Goal: Information Seeking & Learning: Learn about a topic

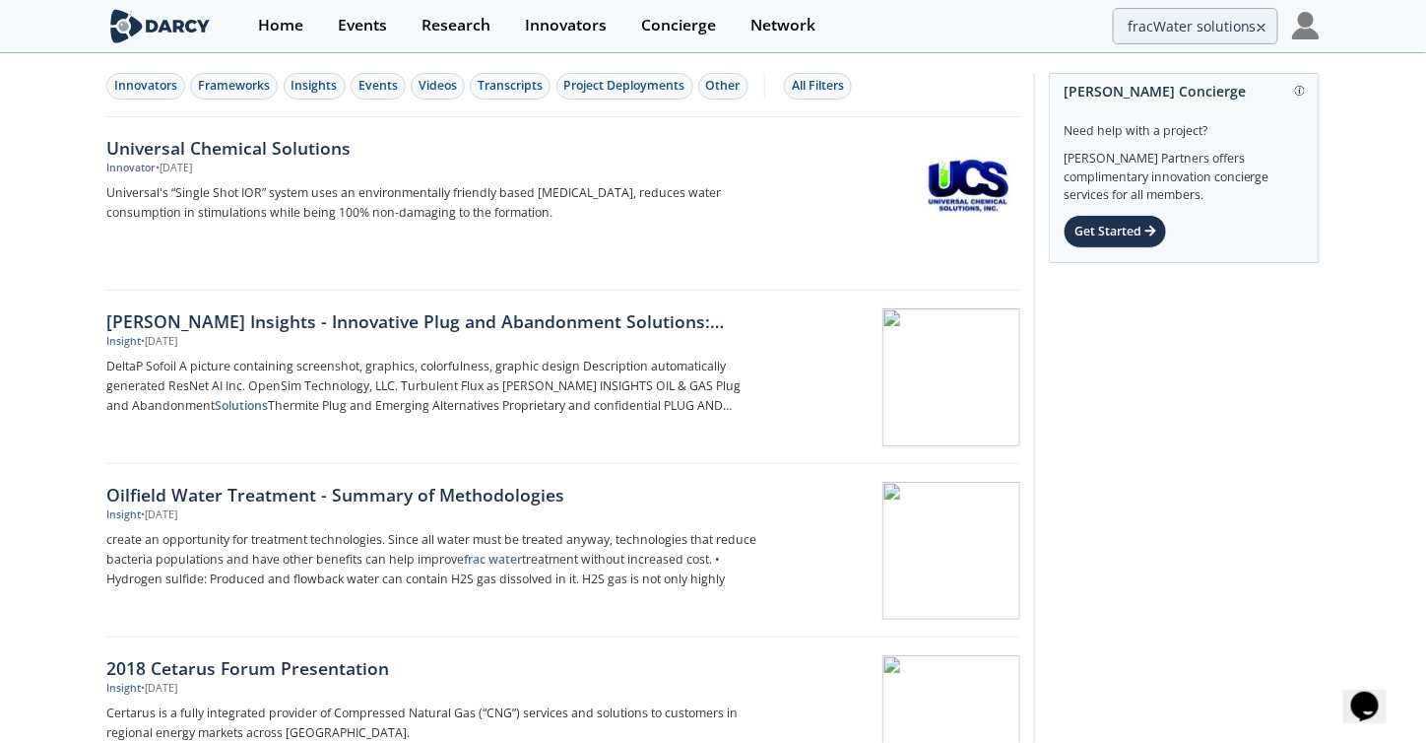
drag, startPoint x: 1266, startPoint y: 26, endPoint x: 1107, endPoint y: 17, distance: 158.8
click at [1266, 25] on icon at bounding box center [1262, 28] width 14 height 24
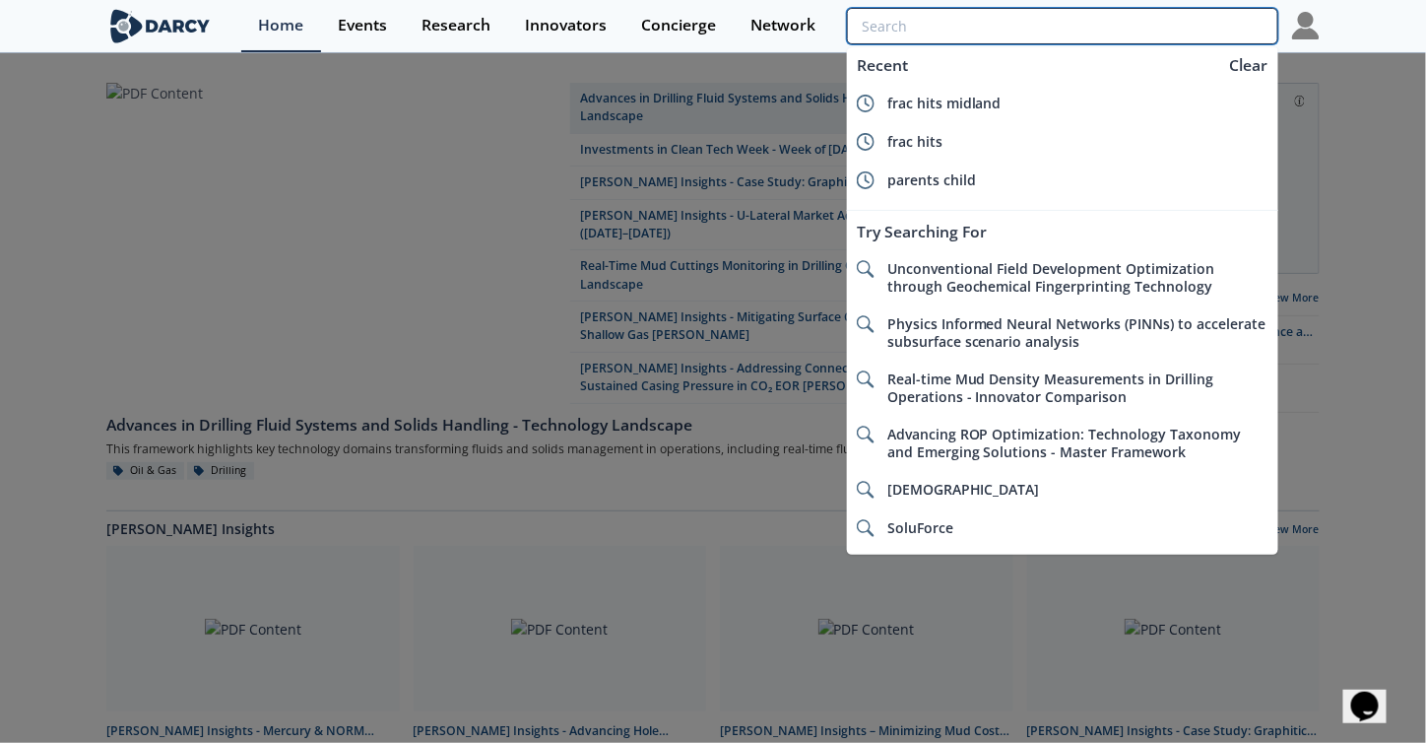
click at [1158, 19] on input "search" at bounding box center [1062, 26] width 431 height 36
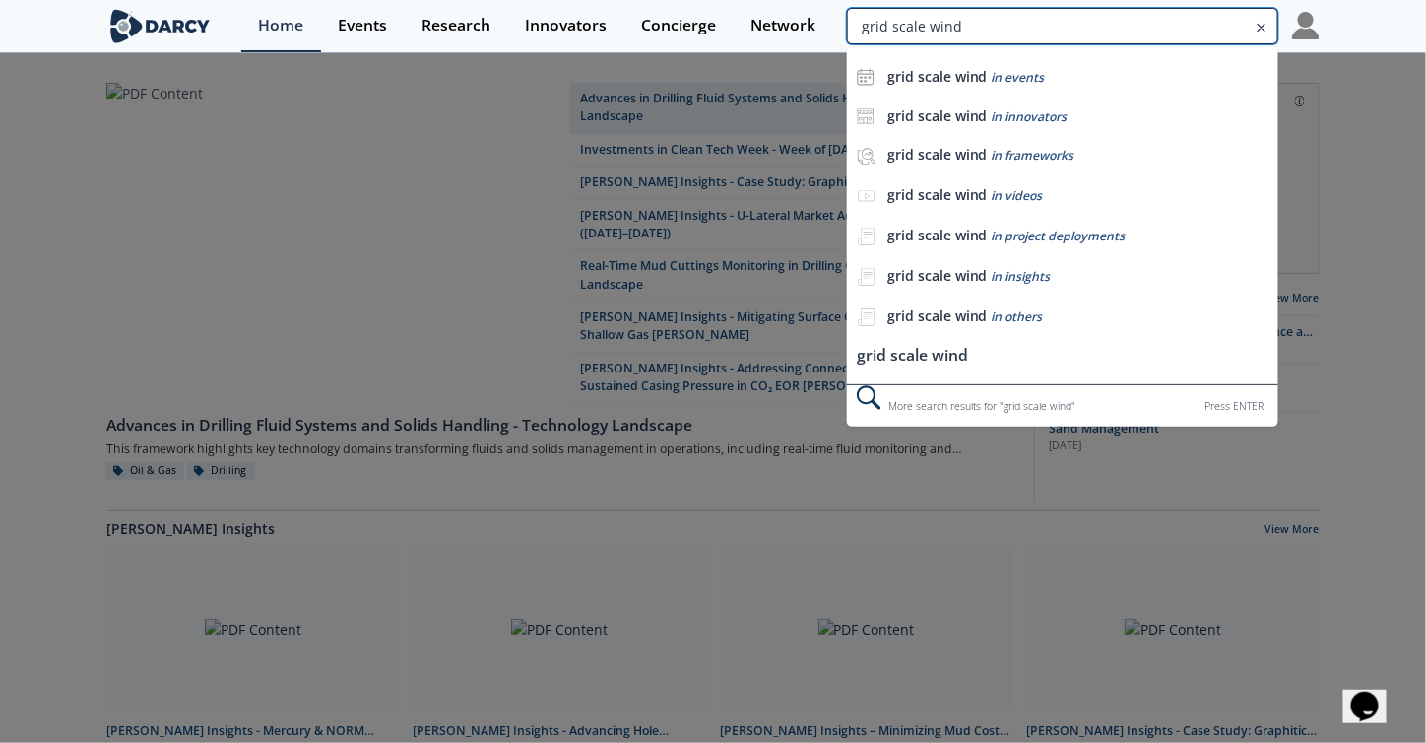
type input "grid scale wind"
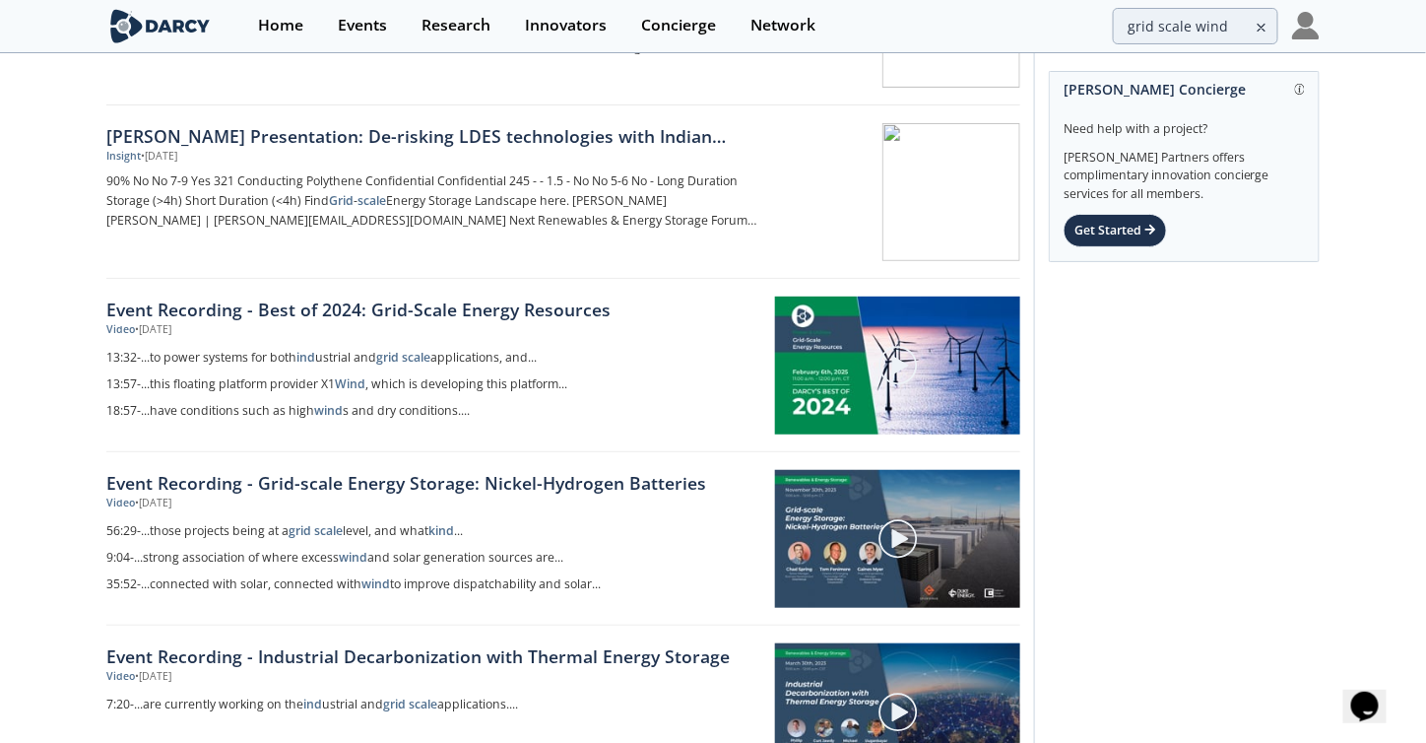
scroll to position [197, 0]
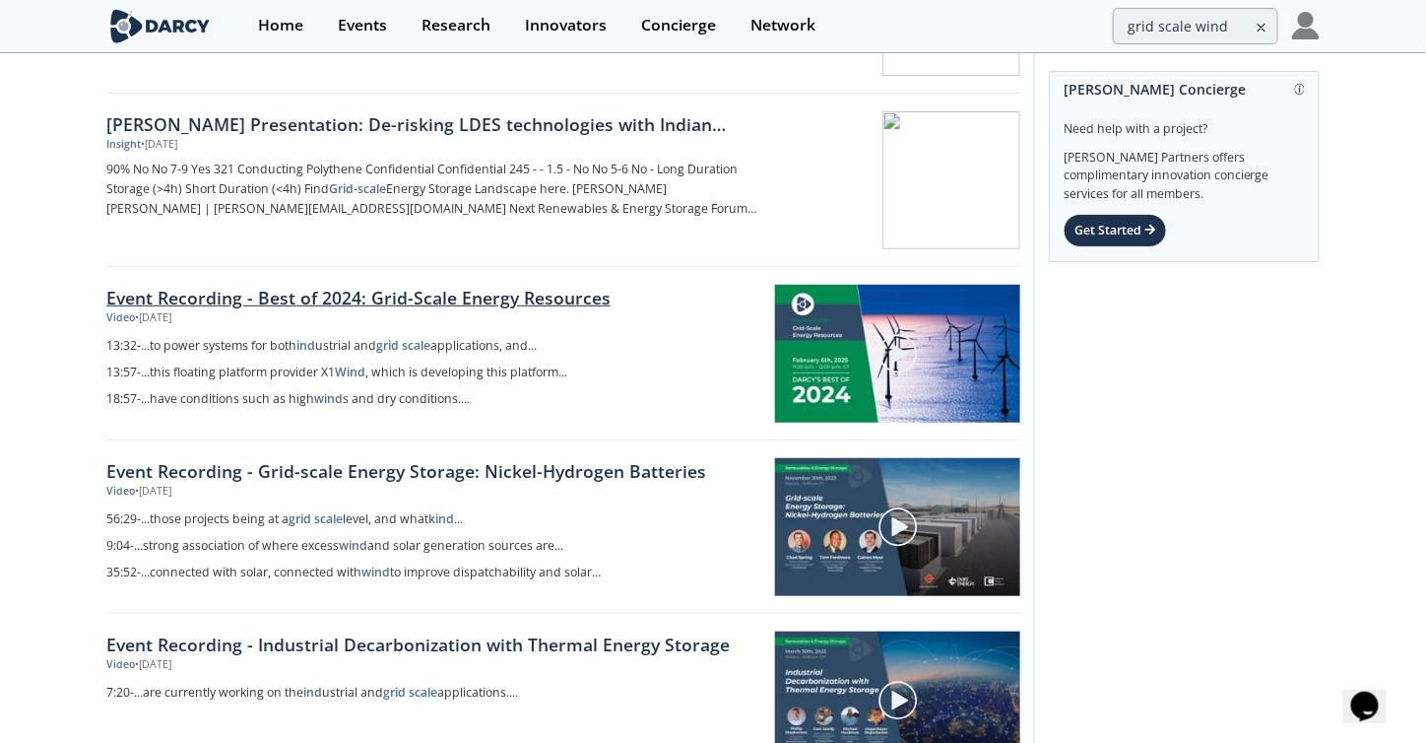
click at [437, 298] on link "Event Recording - Best of 2024: Grid-Scale Energy Resources" at bounding box center [433, 298] width 655 height 26
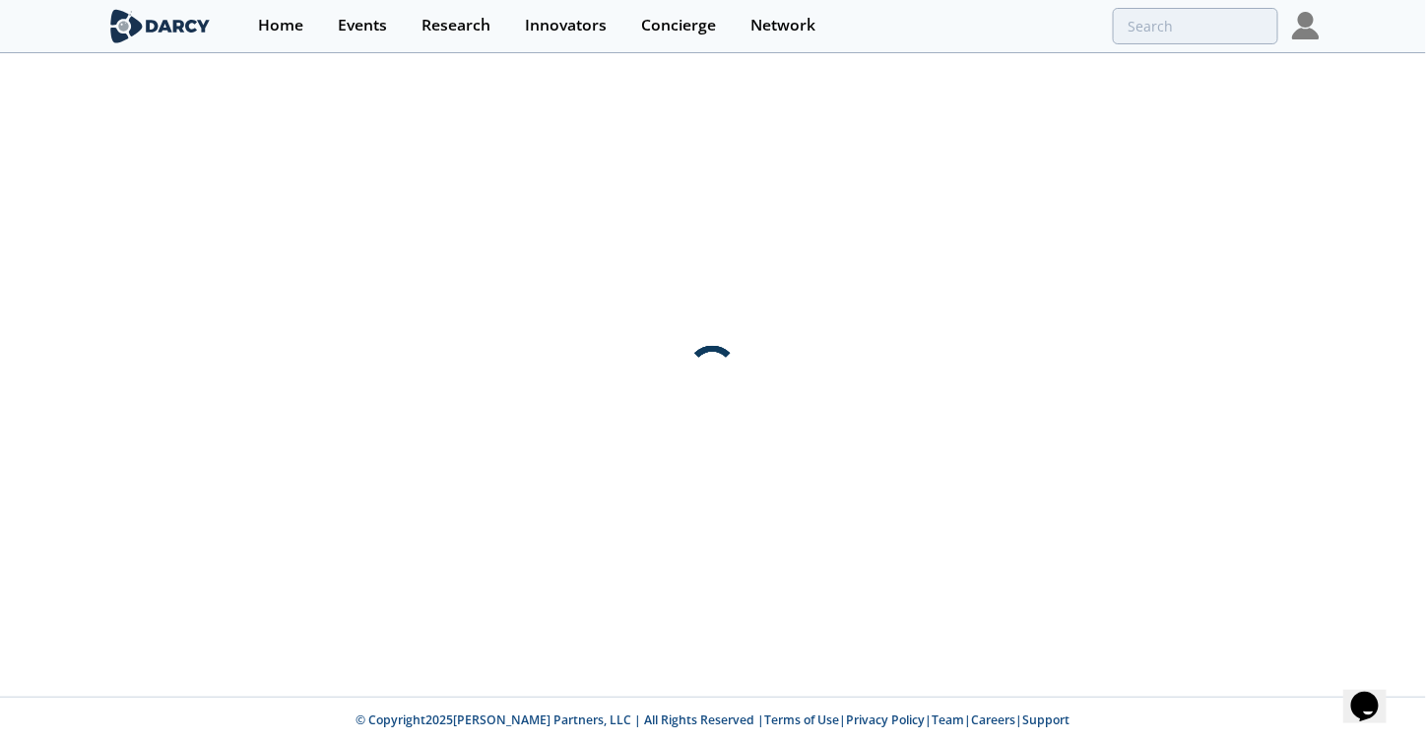
scroll to position [0, 0]
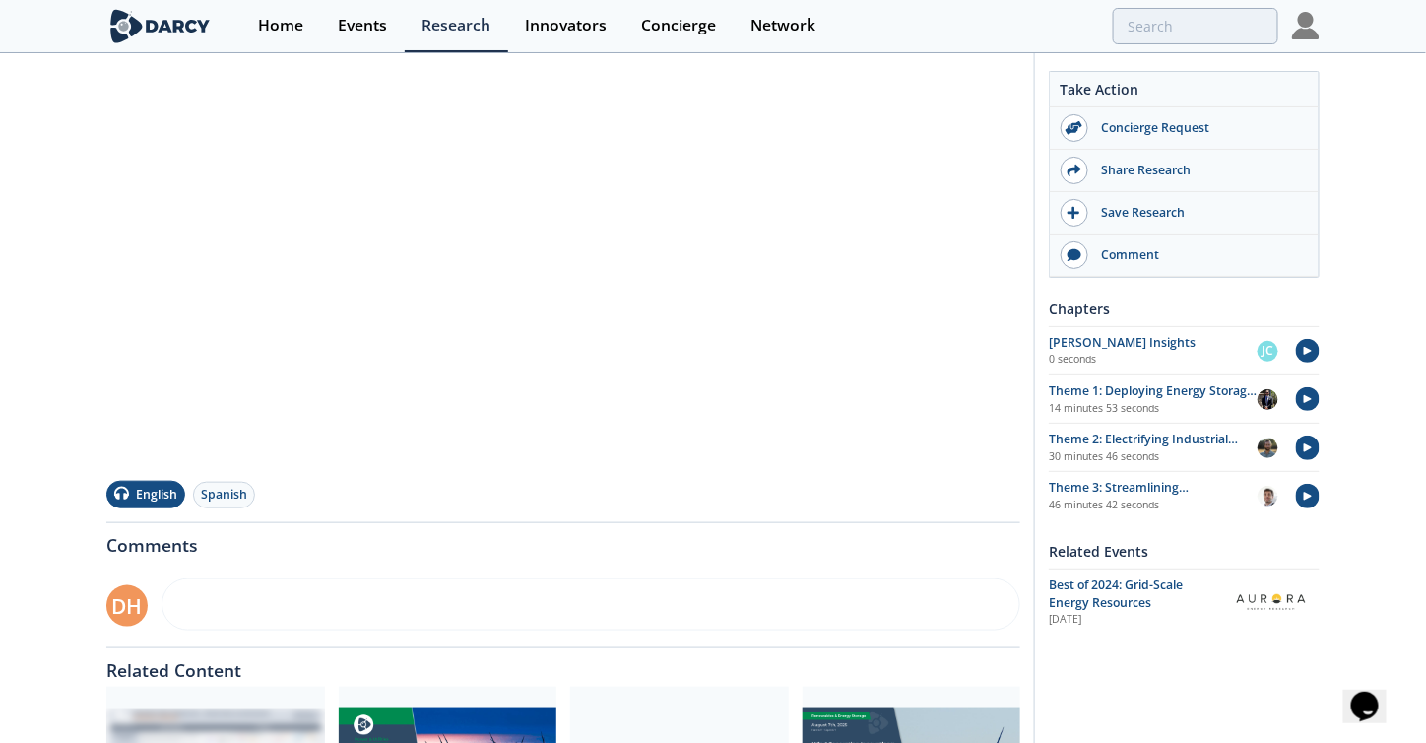
scroll to position [623, 0]
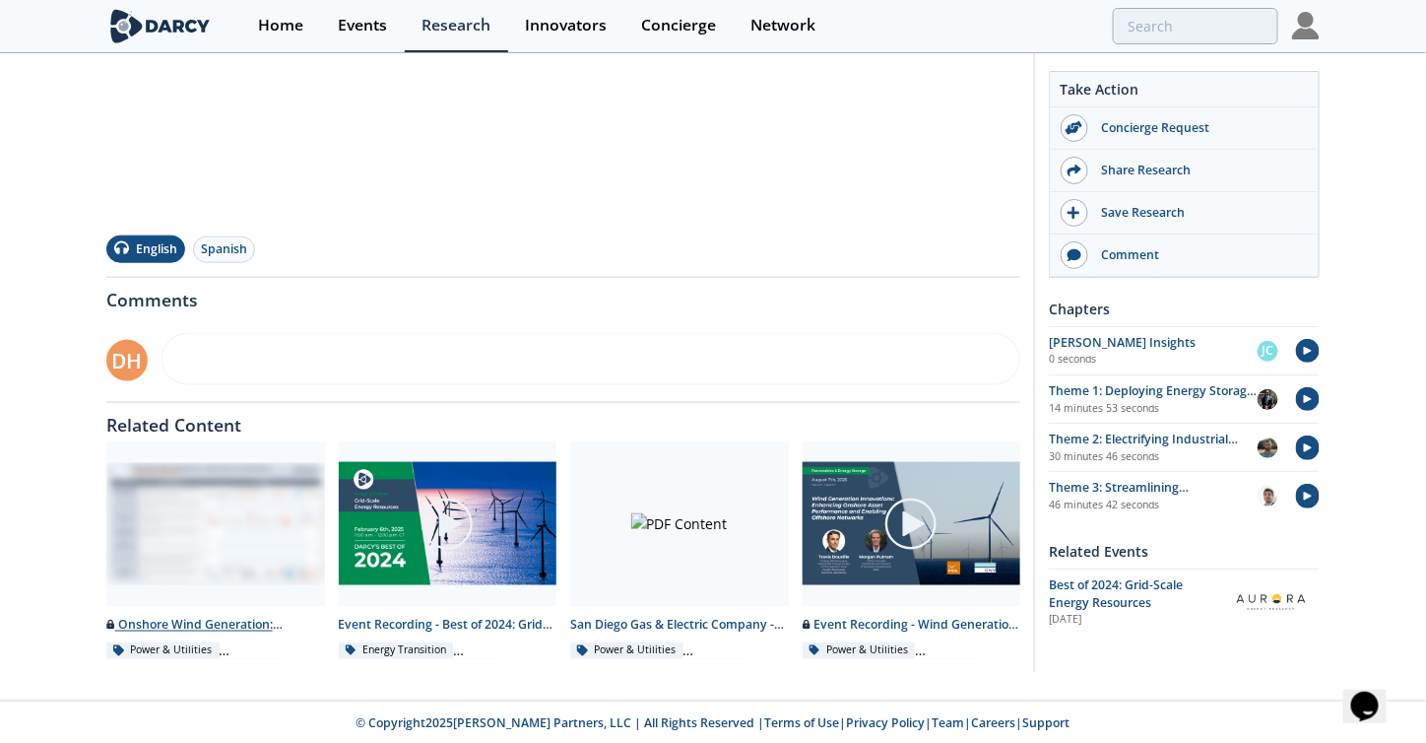
click at [154, 538] on div at bounding box center [215, 523] width 219 height 165
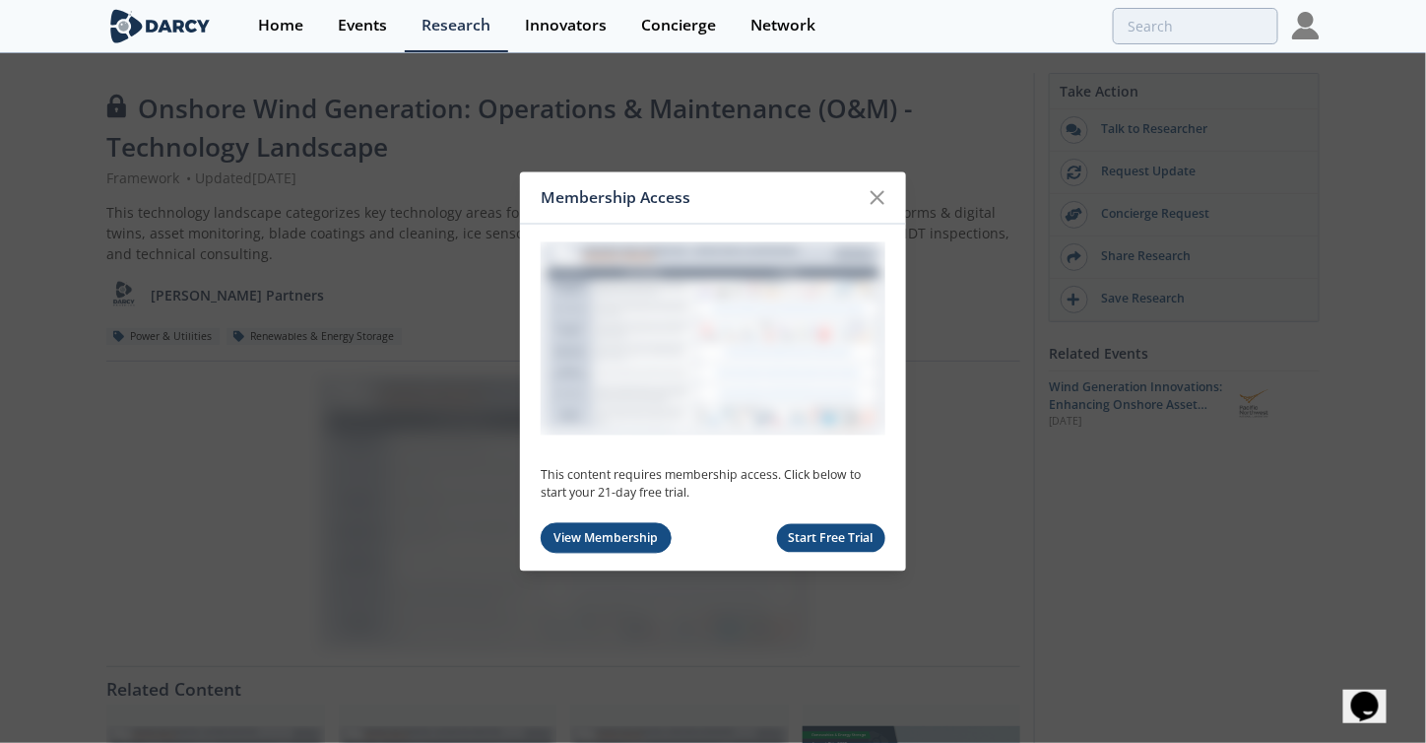
click at [626, 538] on link "View Membership" at bounding box center [606, 538] width 131 height 31
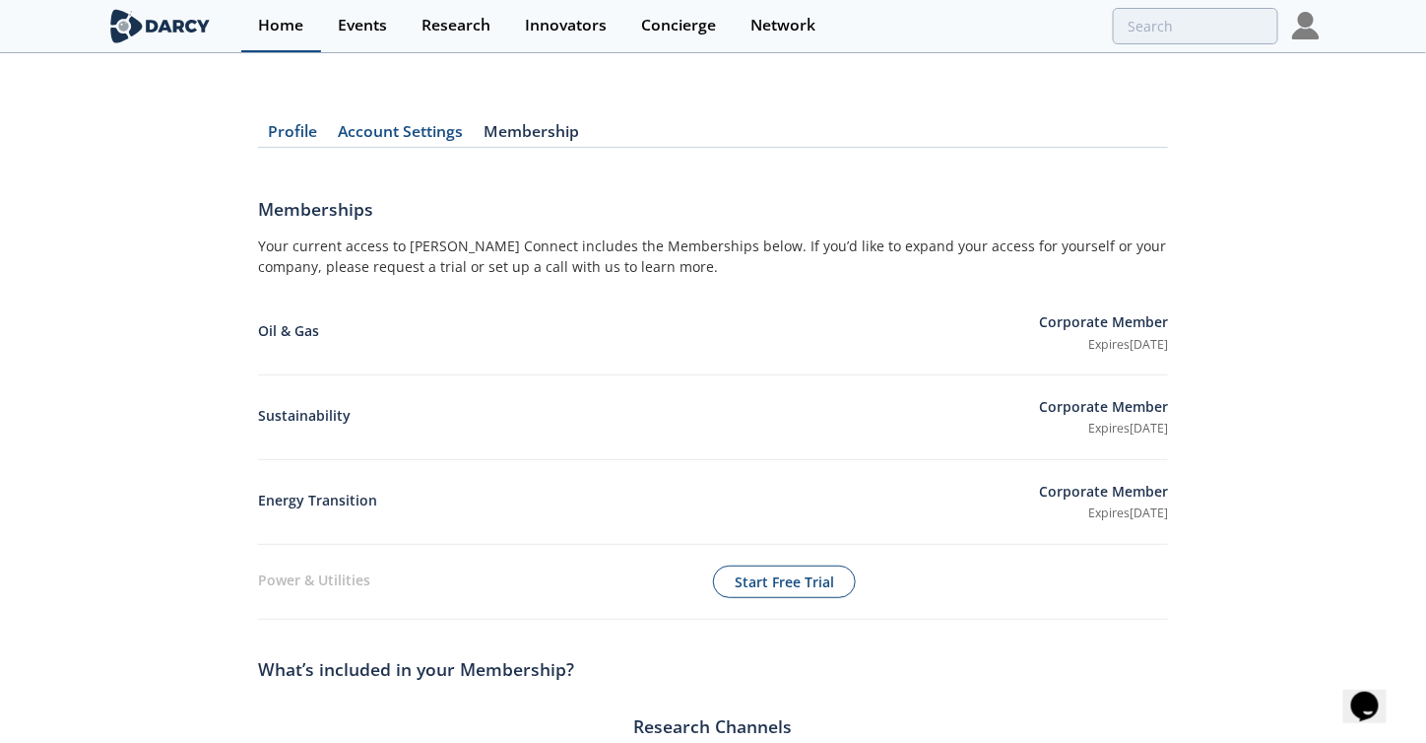
click at [303, 21] on link "Home" at bounding box center [281, 26] width 80 height 52
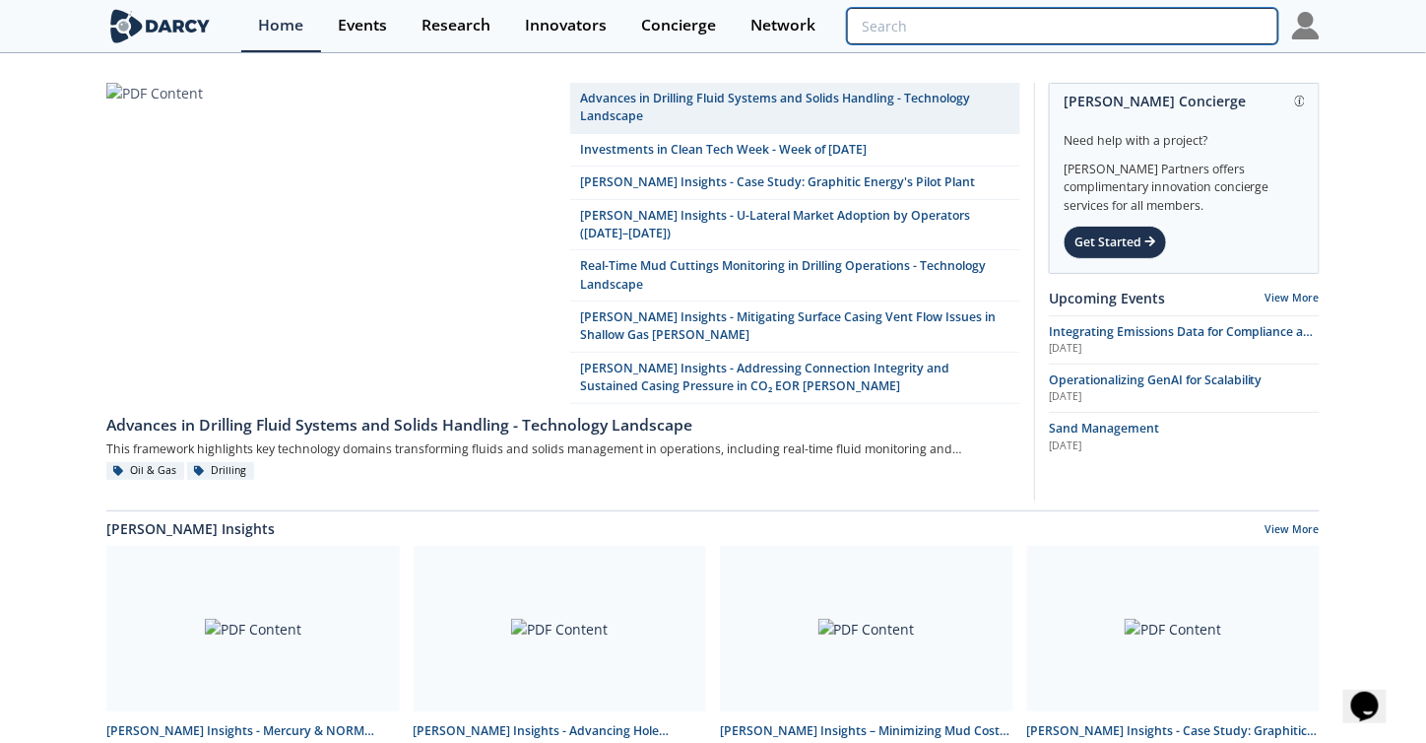
click at [1159, 24] on input "search" at bounding box center [1062, 26] width 431 height 36
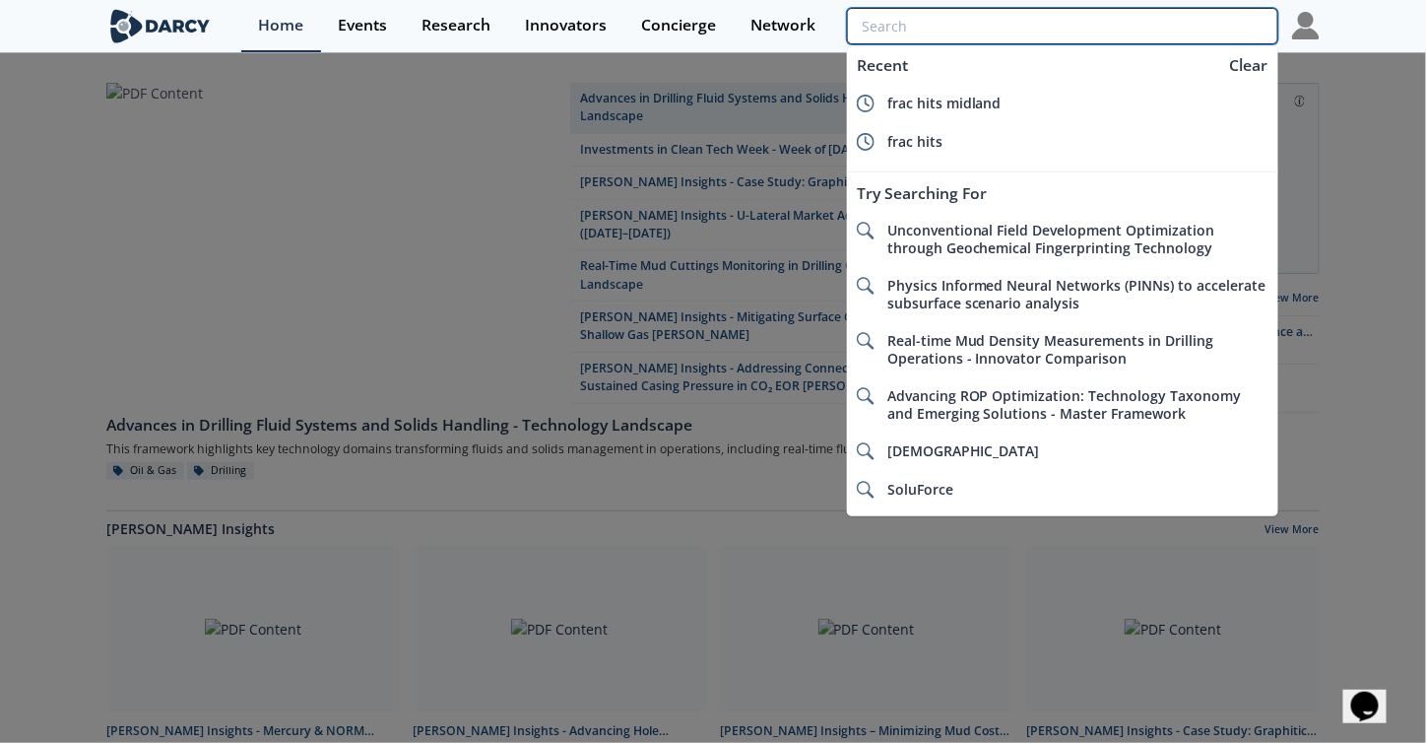
paste input "Grid Scale Wind Generation | Tracking Technology and Cost Trends"
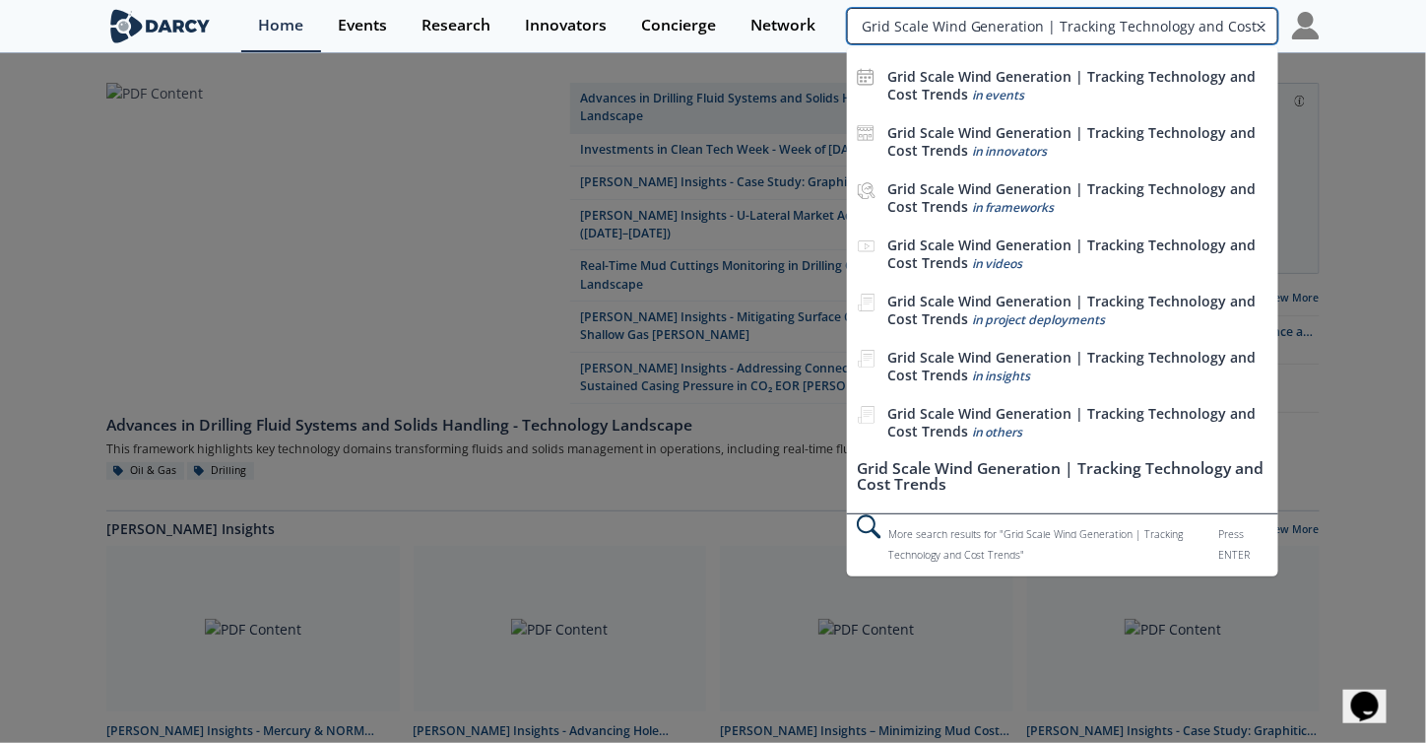
scroll to position [0, 30]
type input "Grid Scale Wind Generation | Tracking Technology and Cost Trends"
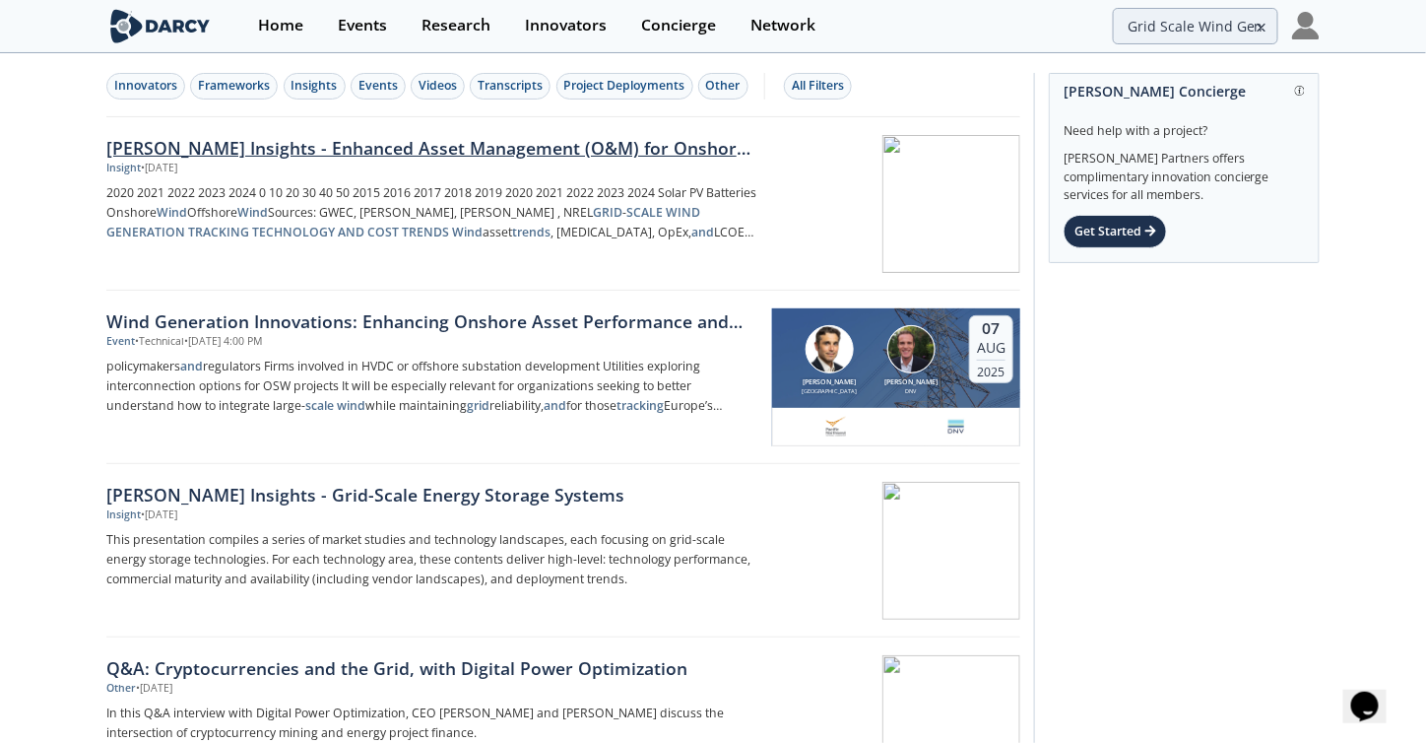
click at [317, 143] on div "[PERSON_NAME] Insights - Enhanced Asset Management (O&M) for Onshore Wind Farms" at bounding box center [432, 148] width 652 height 26
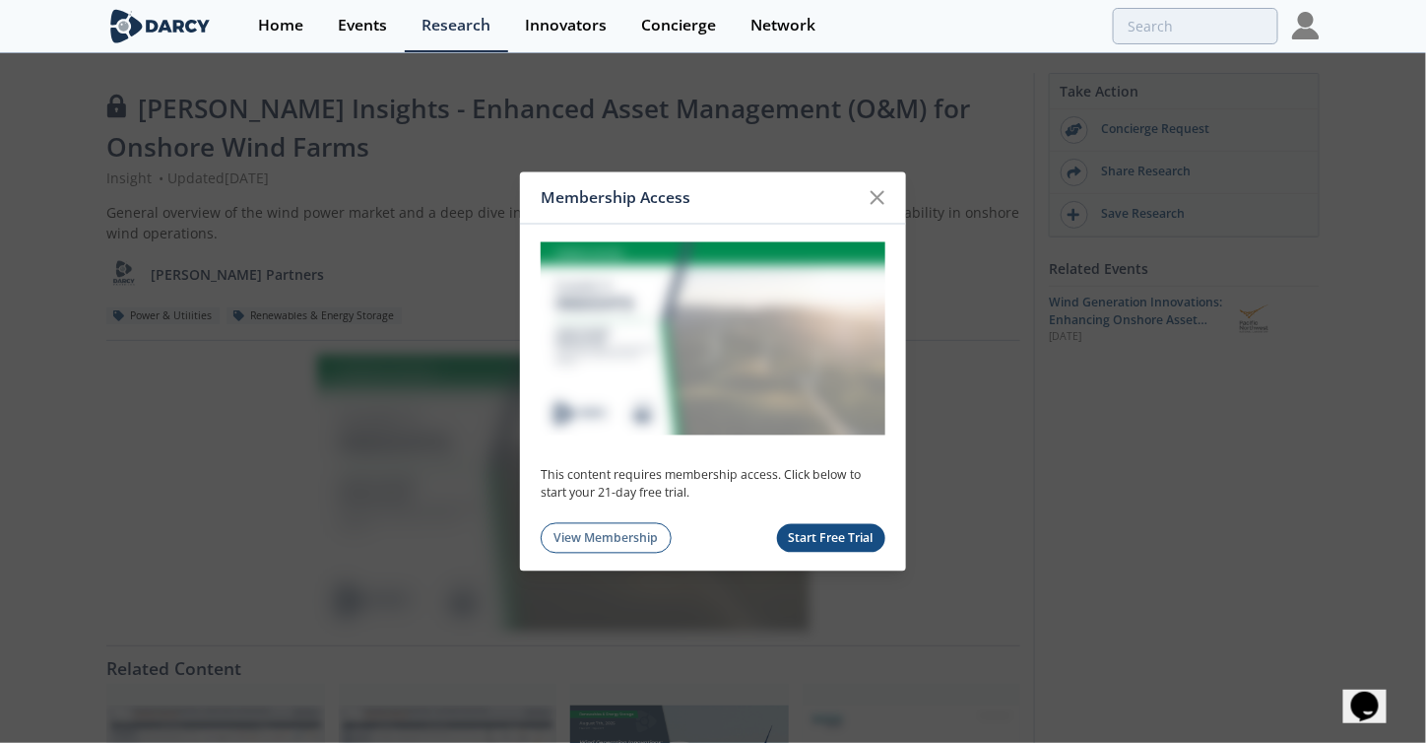
click at [847, 531] on button "Start Free Trial" at bounding box center [831, 538] width 109 height 29
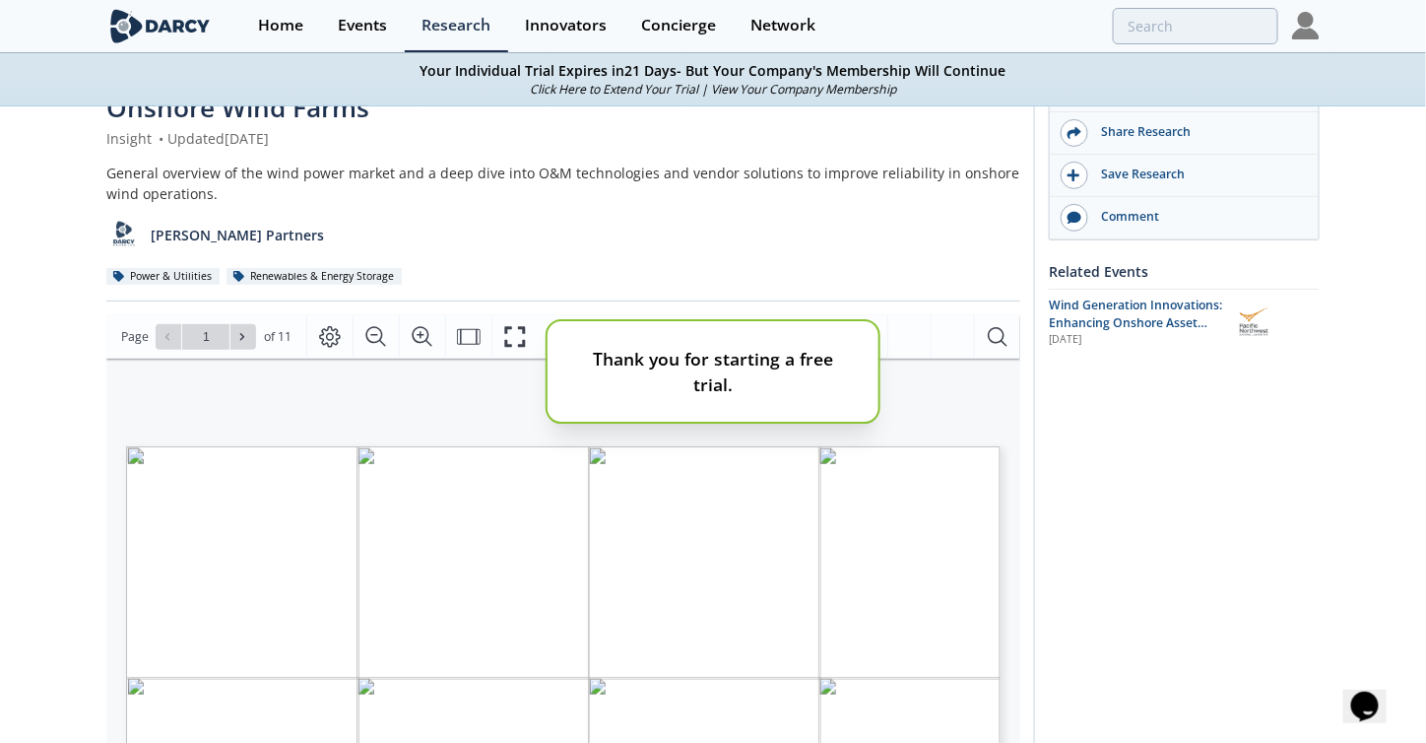
scroll to position [197, 0]
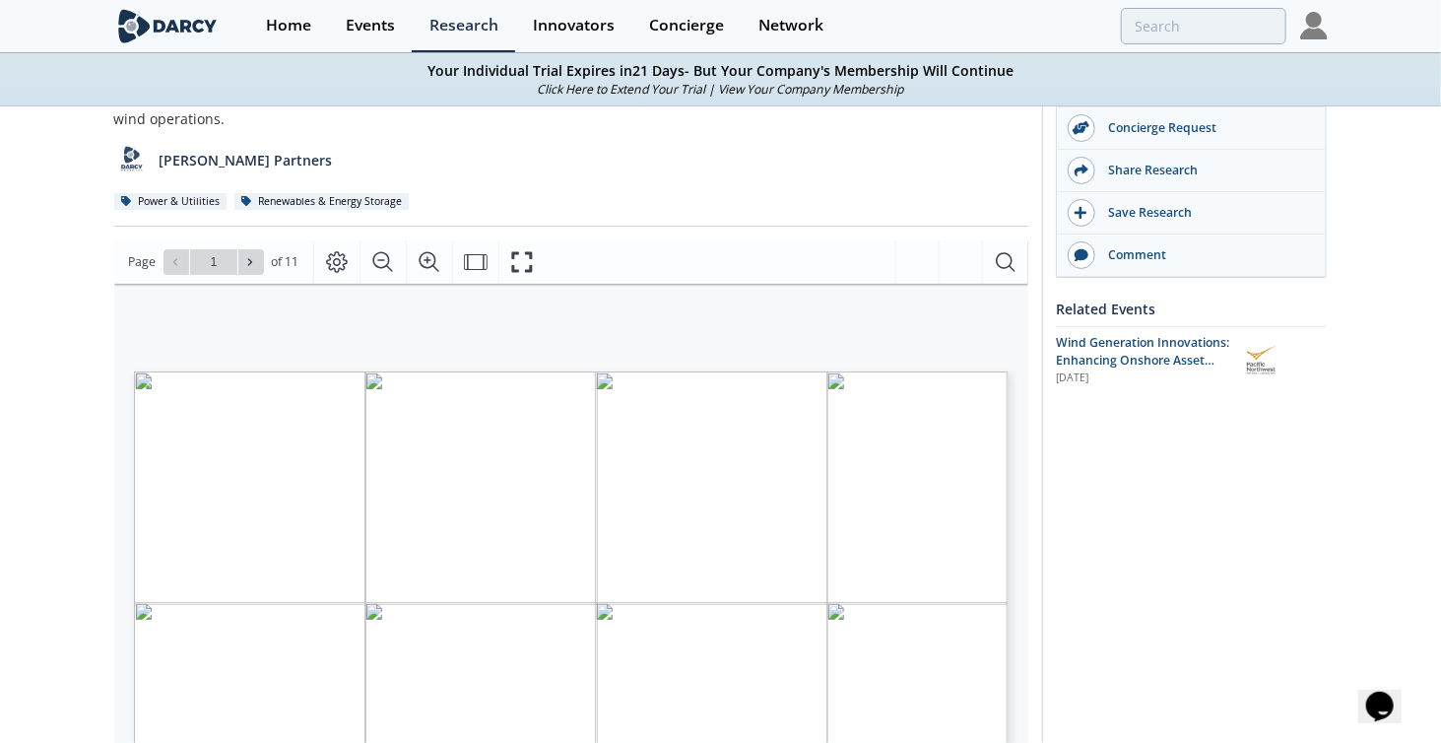
type input "2"
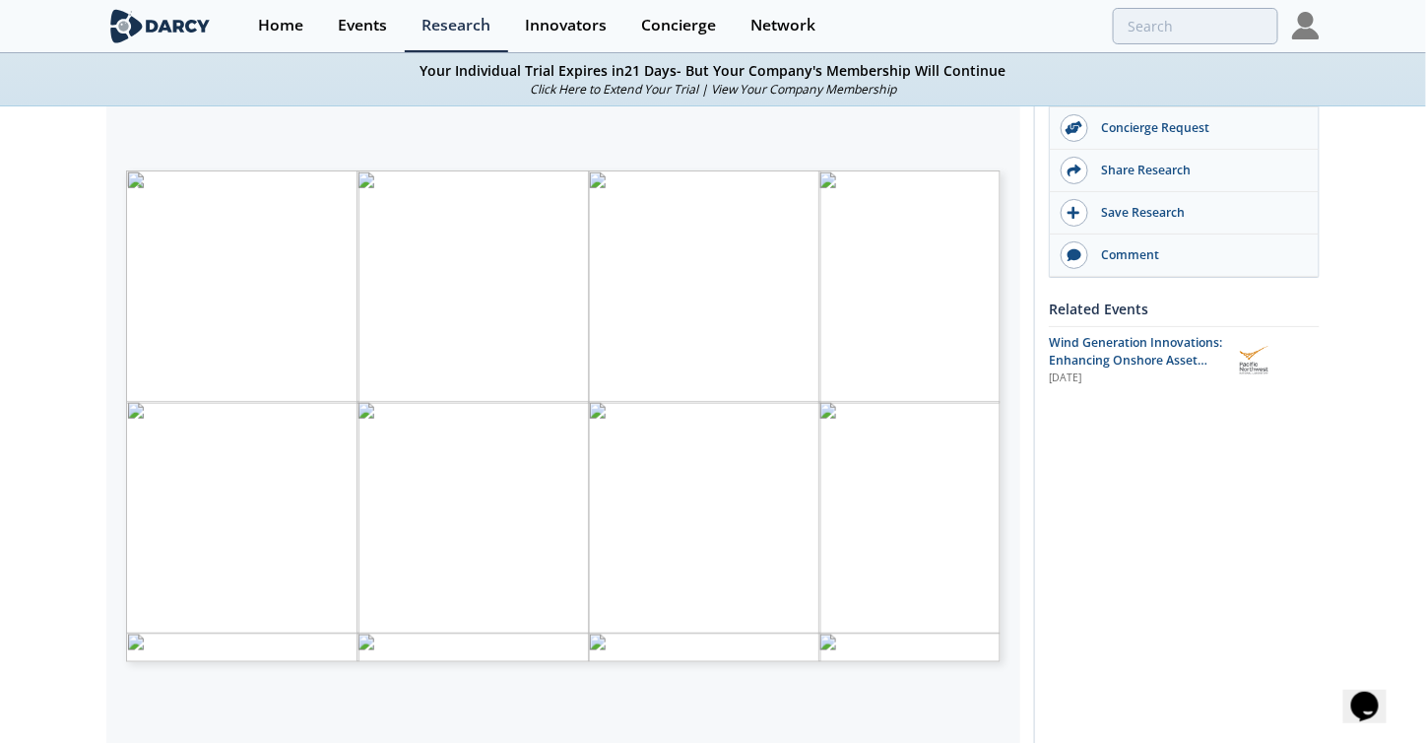
scroll to position [394, 0]
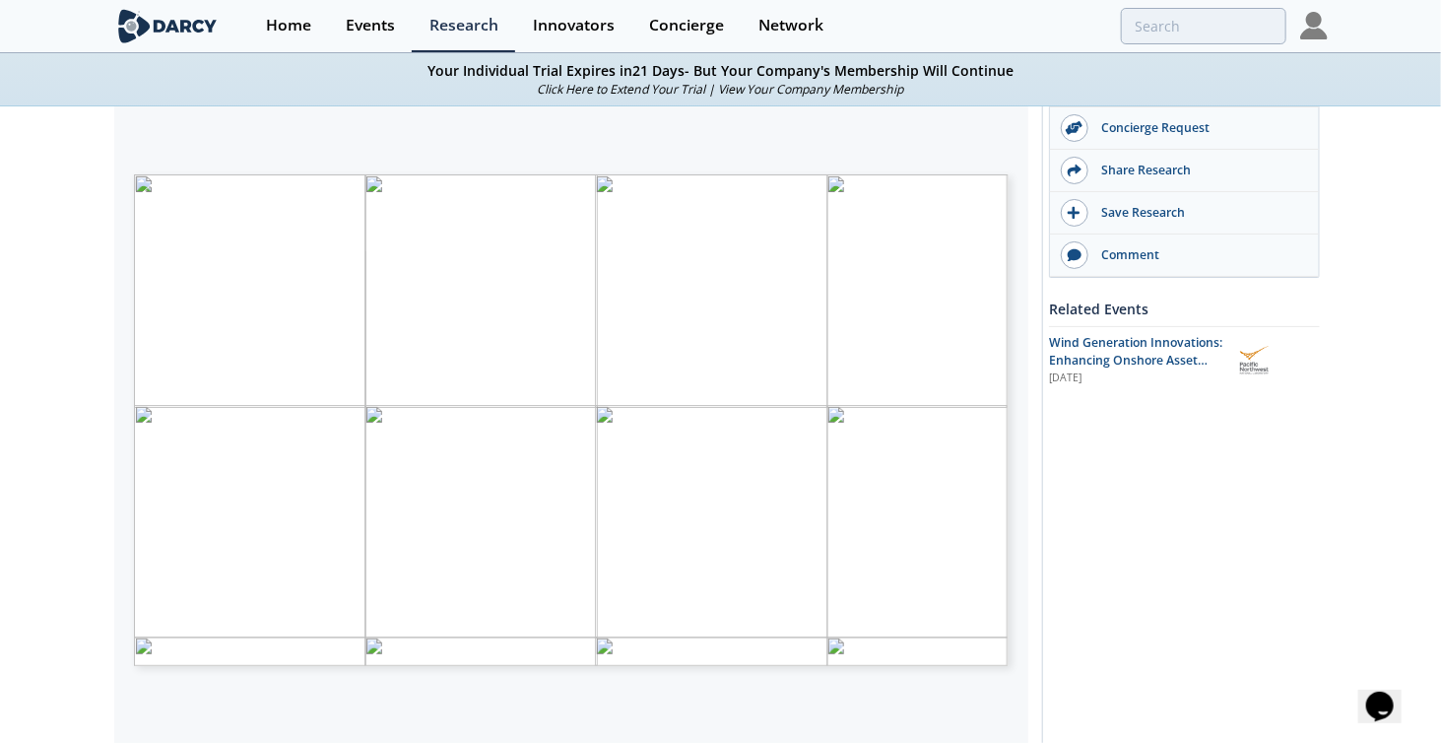
type input "3"
type input "4"
type input "5"
type input "6"
type input "11"
